Goal: Information Seeking & Learning: Learn about a topic

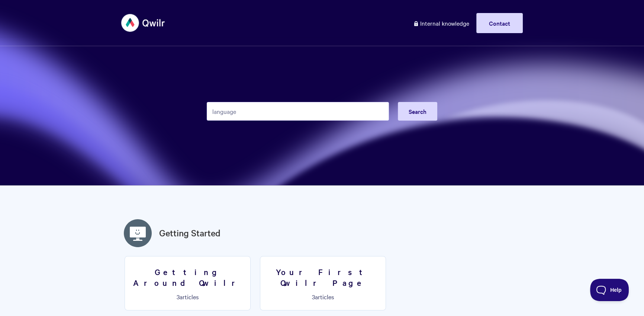
type input "language"
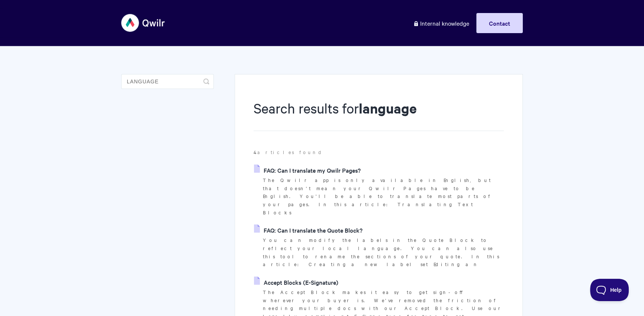
click at [350, 224] on link "FAQ: Can I translate the Quote Block?" at bounding box center [308, 229] width 109 height 11
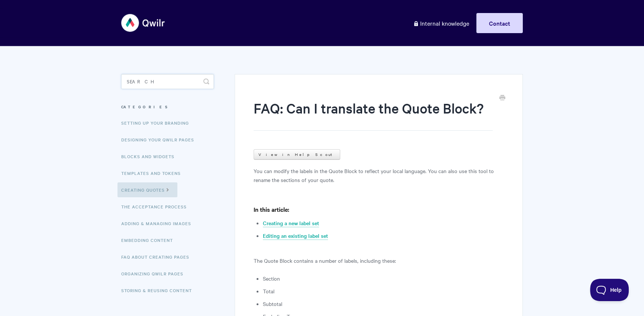
click at [154, 77] on input "Search" at bounding box center [167, 81] width 93 height 15
type input "qwilpray"
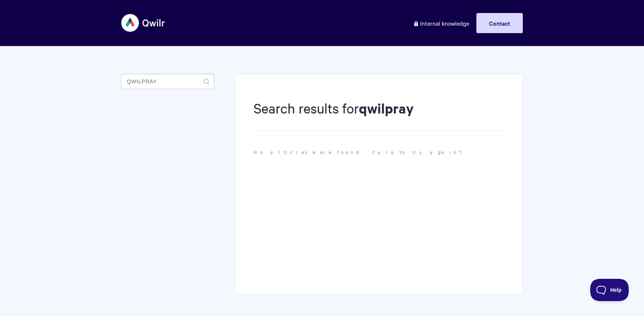
click at [150, 83] on input "qwilpray" at bounding box center [167, 81] width 93 height 15
type input "qwilpay"
click at [141, 83] on input "qwilpay" at bounding box center [167, 81] width 93 height 15
type input "qwilrpay"
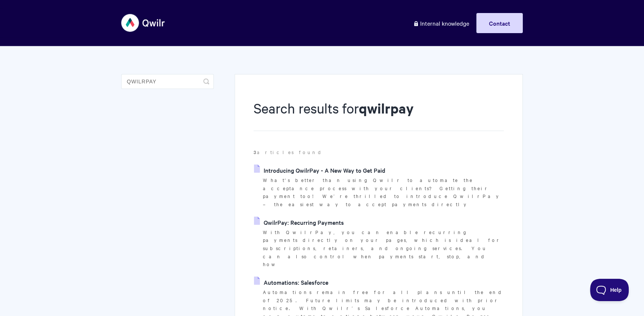
click at [336, 174] on link "Introducing QwilrPay - A New Way to Get Paid" at bounding box center [319, 169] width 131 height 11
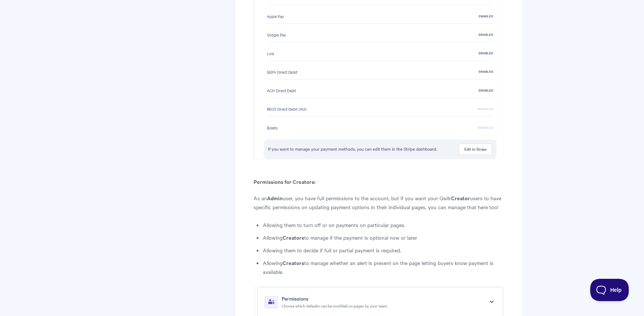
scroll to position [2944, 0]
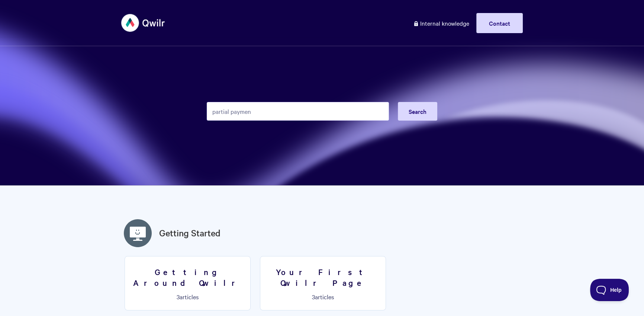
type input "partial payment"
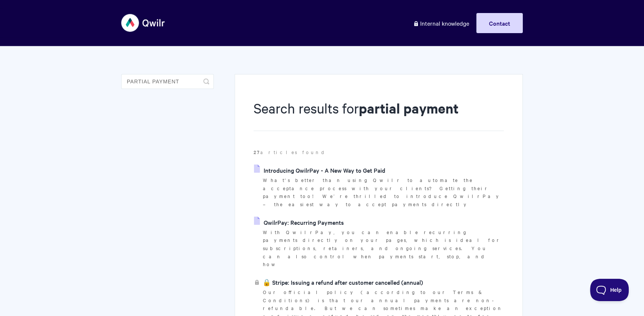
scroll to position [4, 0]
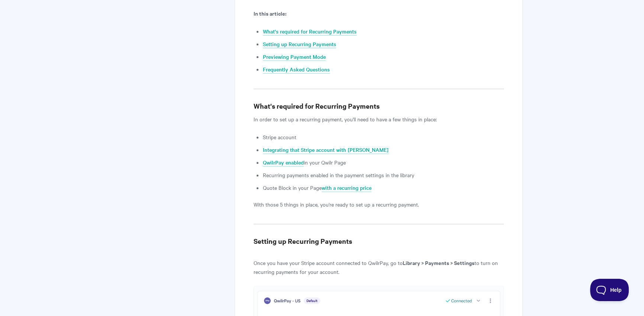
scroll to position [2698, 0]
